Goal: Transaction & Acquisition: Purchase product/service

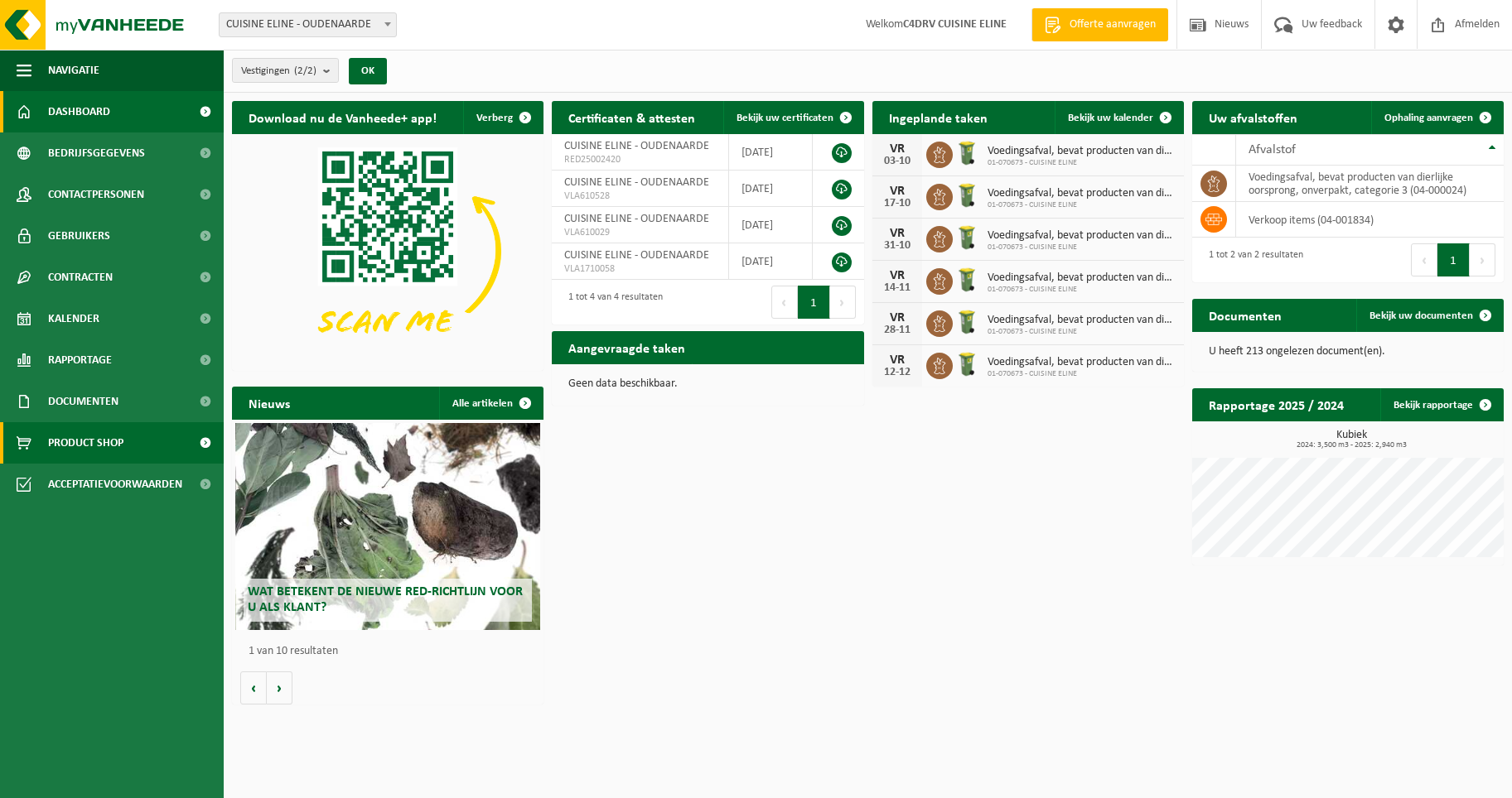
click at [111, 450] on span "Product Shop" at bounding box center [85, 443] width 76 height 42
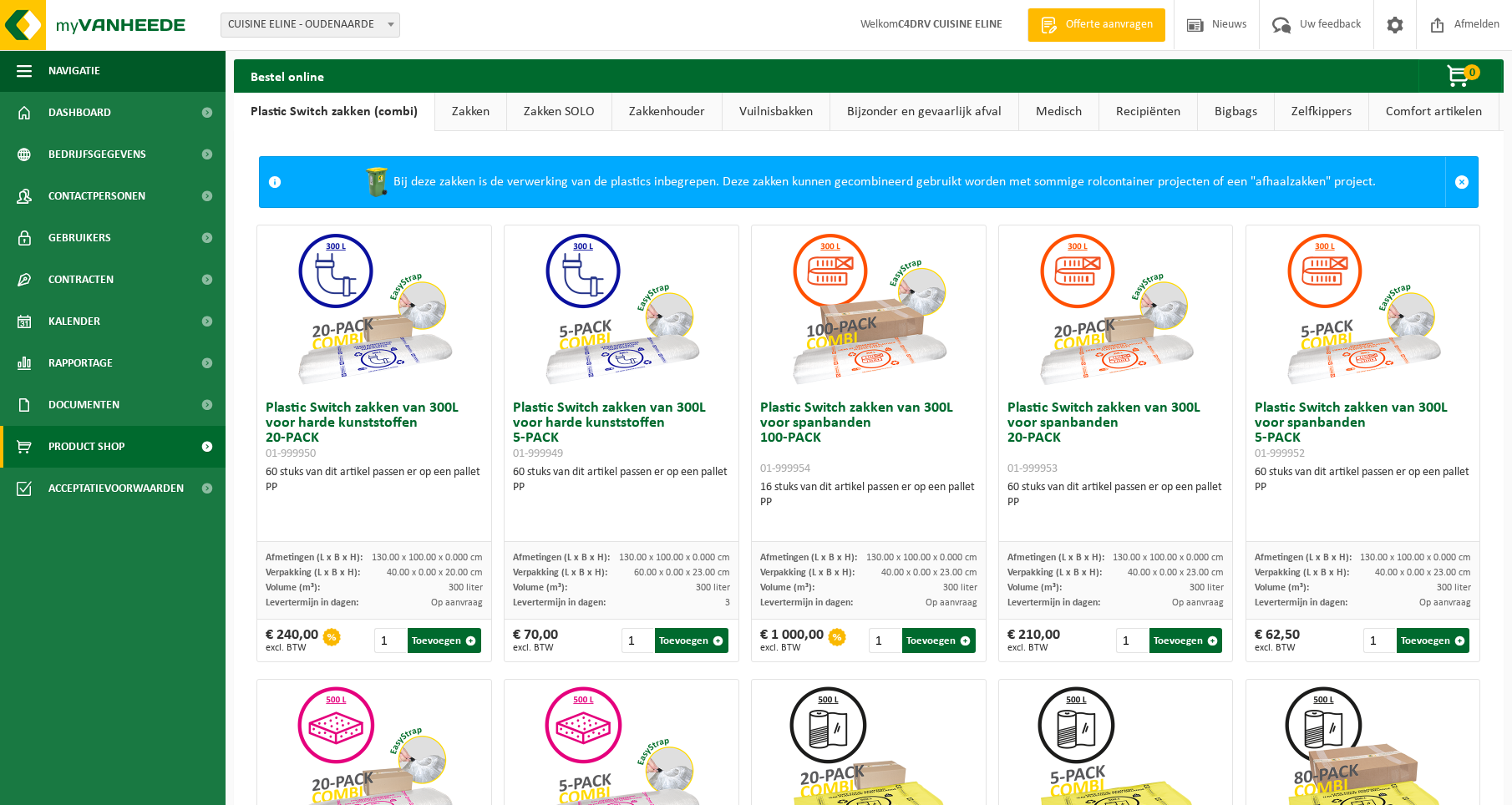
click at [465, 109] on link "Zakken" at bounding box center [470, 112] width 71 height 39
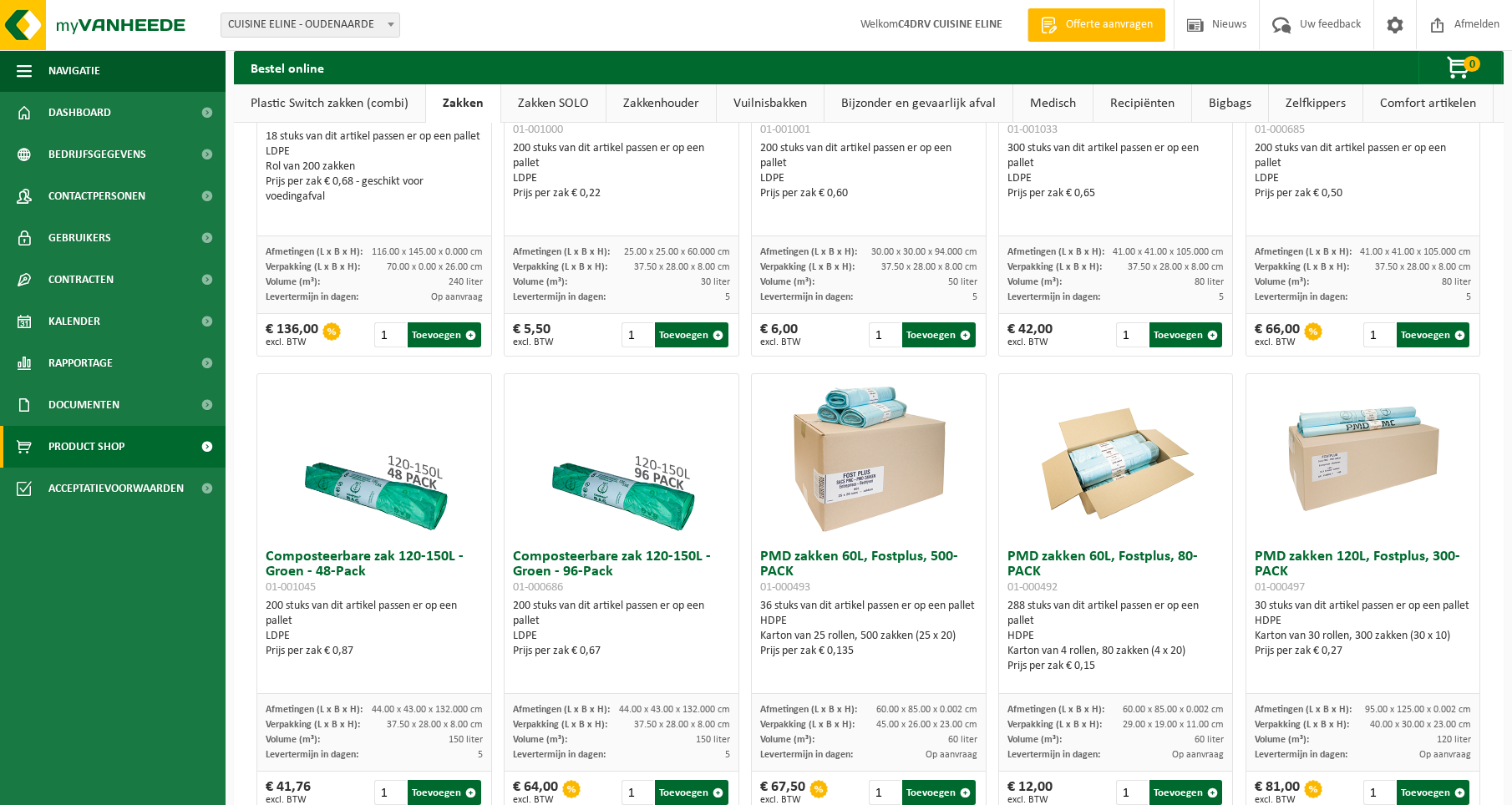
scroll to position [891, 0]
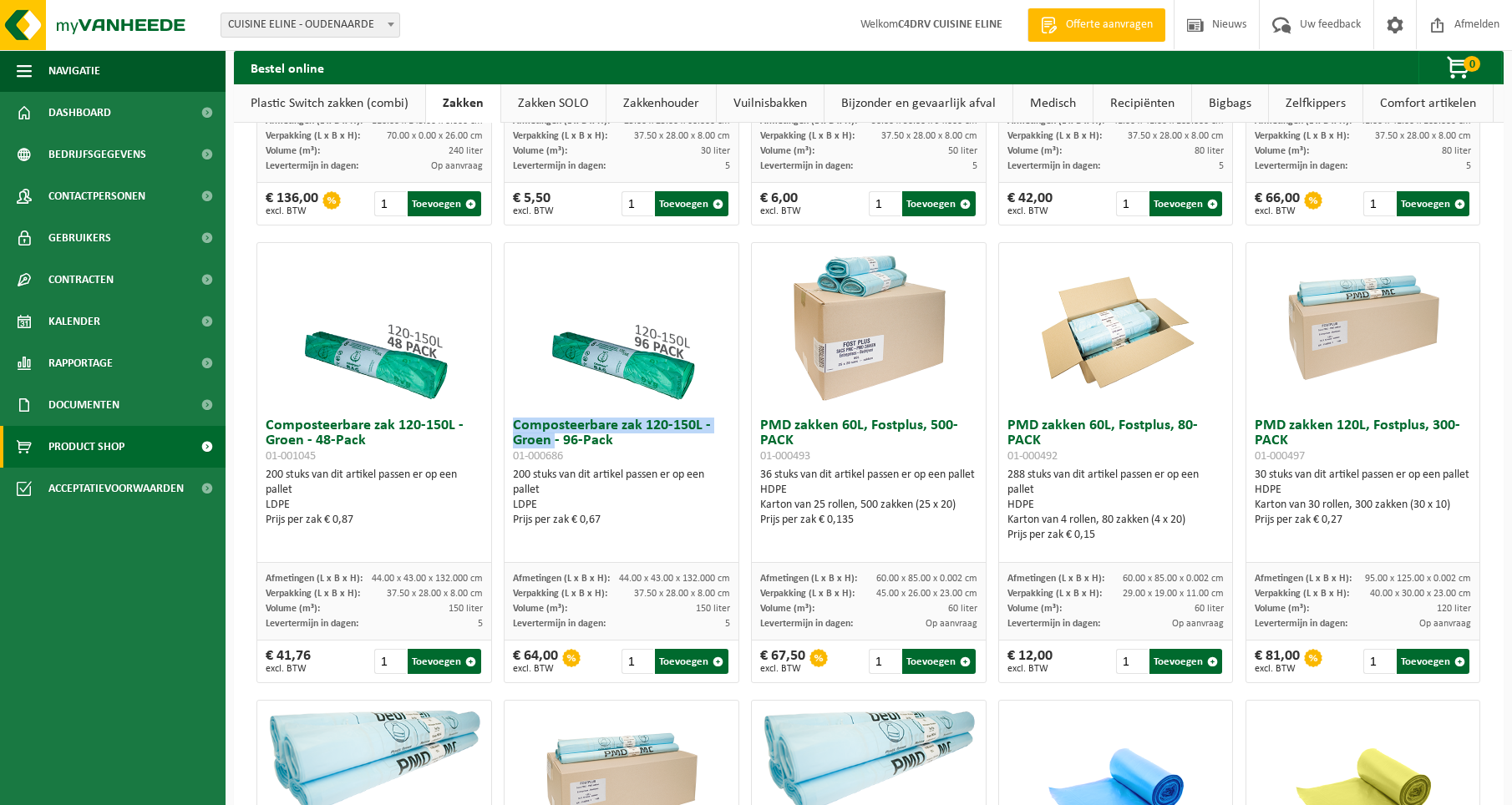
drag, startPoint x: 511, startPoint y: 422, endPoint x: 553, endPoint y: 445, distance: 47.9
click at [553, 445] on h3 "Composteerbare zak 120-150L - Groen - 96-Pack 01-000686" at bounding box center [621, 440] width 216 height 45
drag, startPoint x: 553, startPoint y: 445, endPoint x: 545, endPoint y: 432, distance: 15.3
click at [673, 516] on div "Prijs per zak € 0,67" at bounding box center [621, 520] width 216 height 15
click at [668, 658] on button "Toevoegen" at bounding box center [691, 662] width 74 height 25
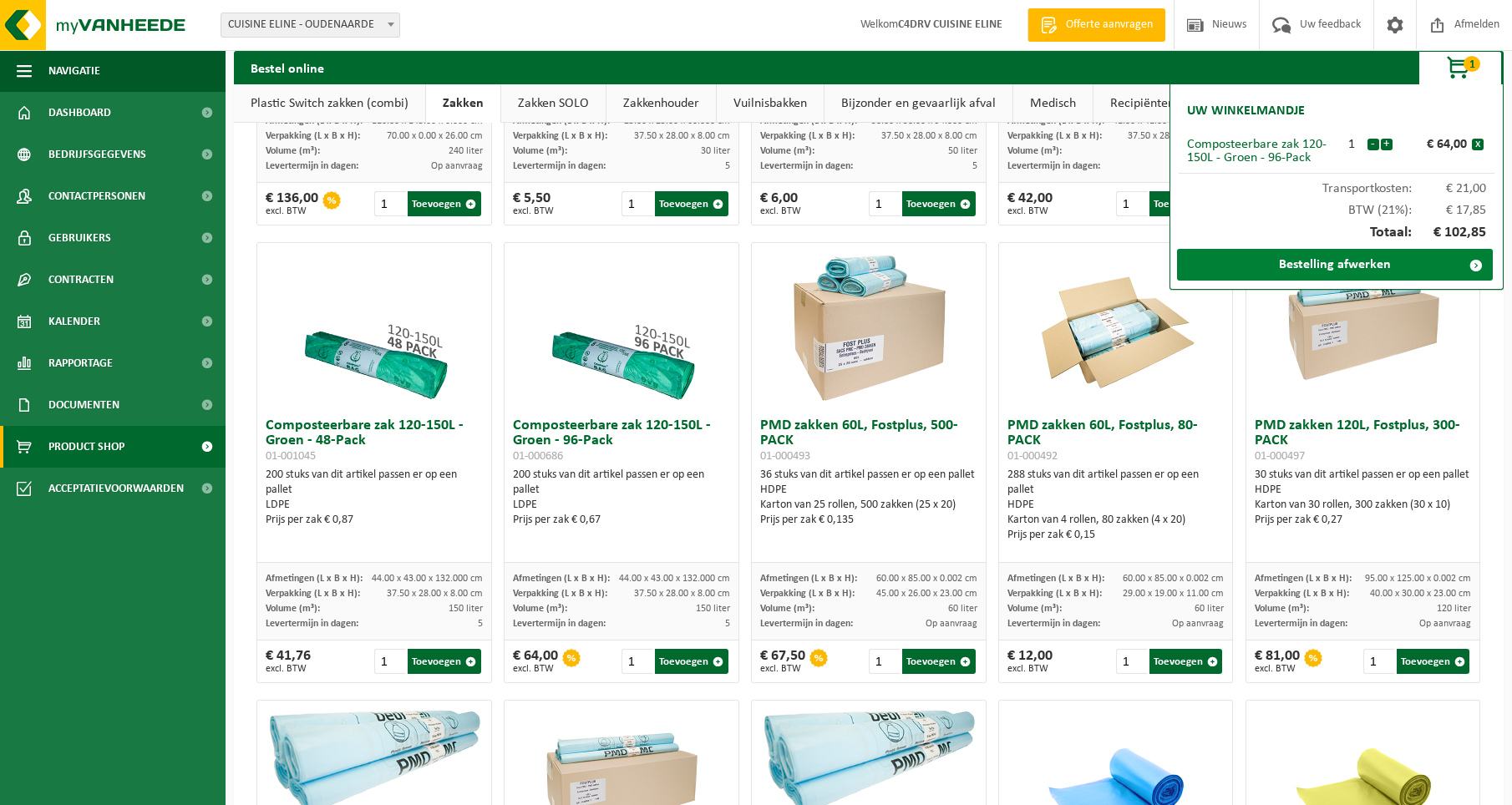
click at [1384, 261] on link "Bestelling afwerken" at bounding box center [1334, 265] width 315 height 32
